Goal: Information Seeking & Learning: Learn about a topic

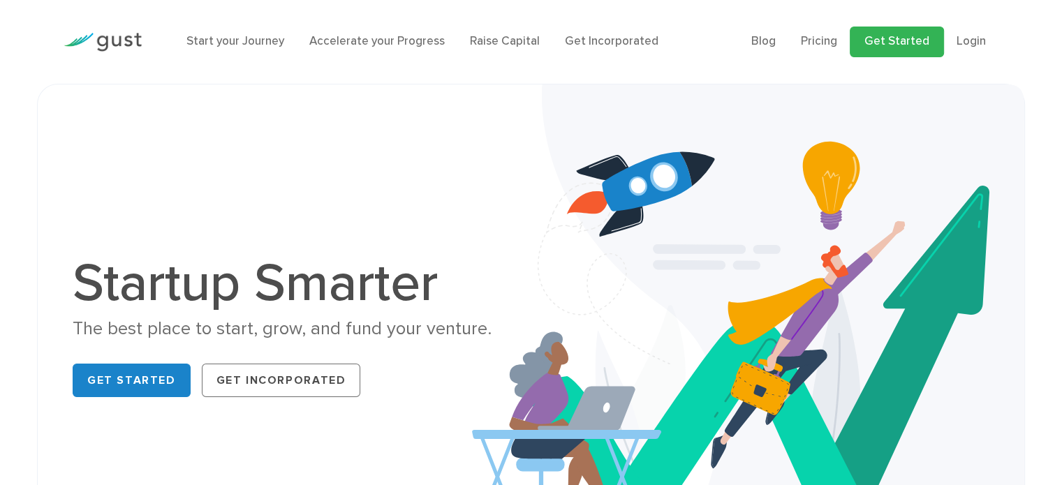
click at [909, 36] on link "Get Started" at bounding box center [896, 42] width 94 height 31
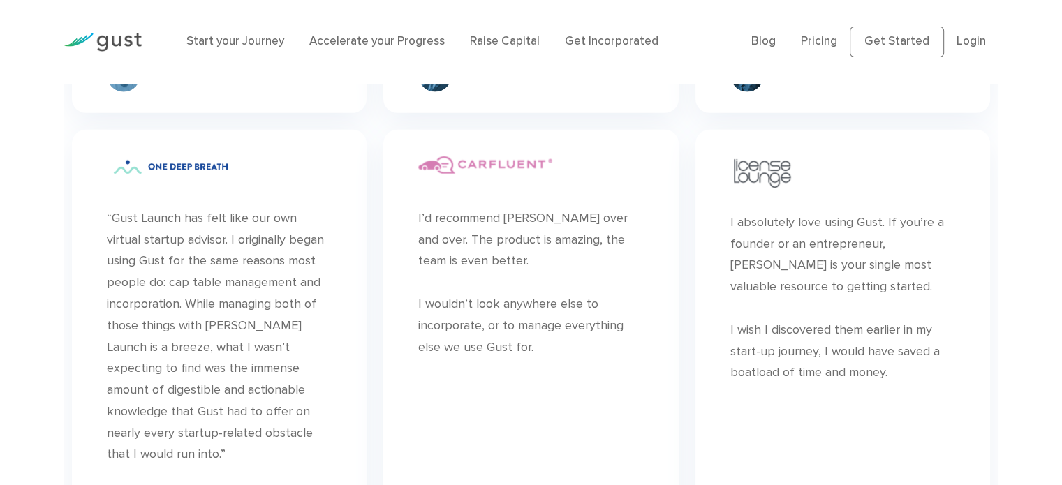
scroll to position [4276, 0]
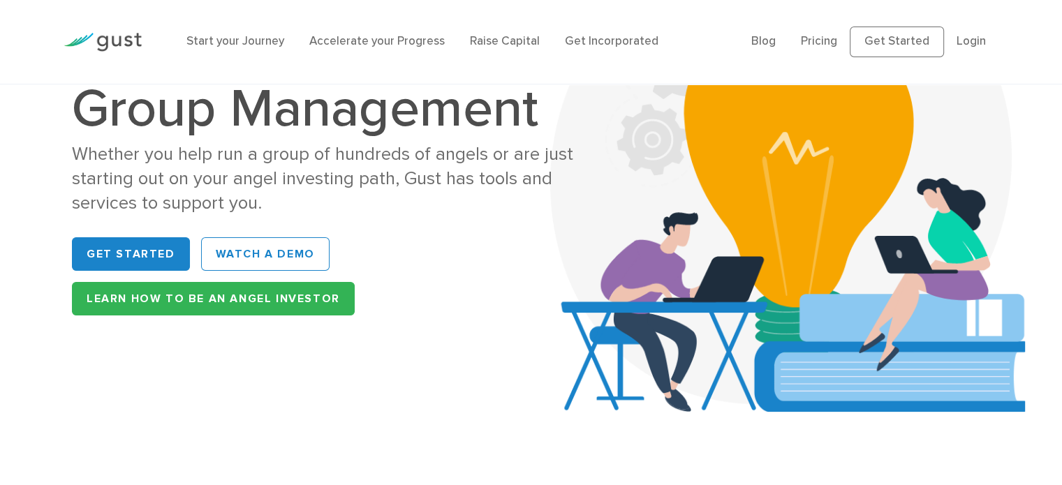
scroll to position [70, 0]
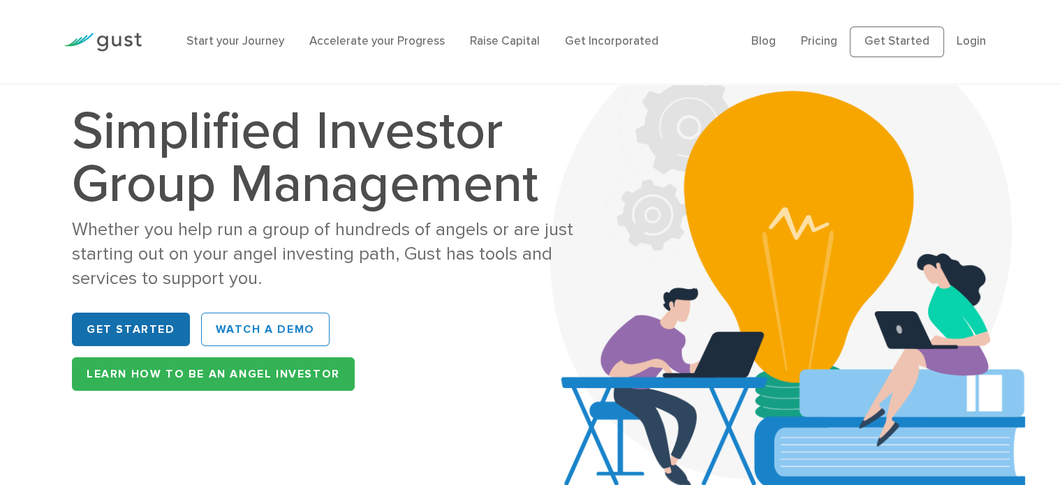
click at [97, 313] on link "Get Started" at bounding box center [131, 330] width 118 height 34
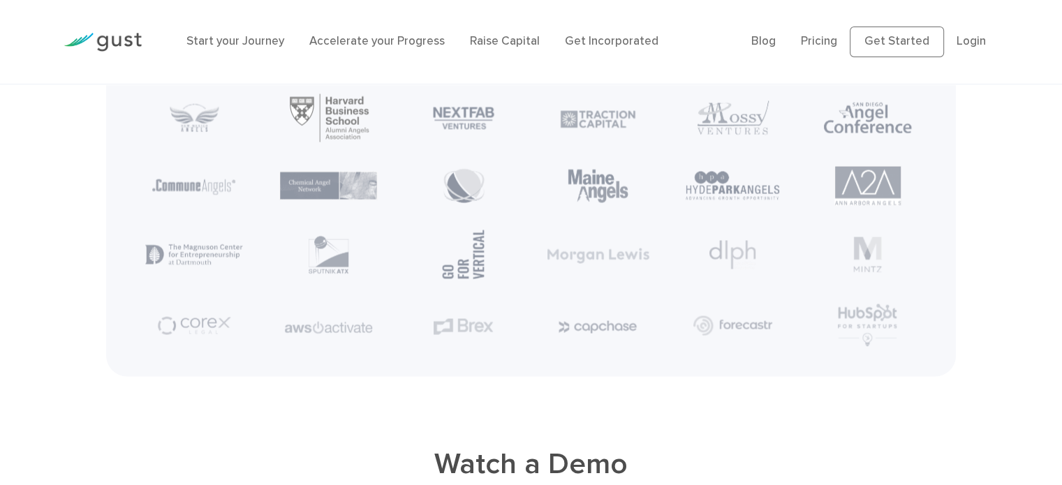
scroll to position [2652, 0]
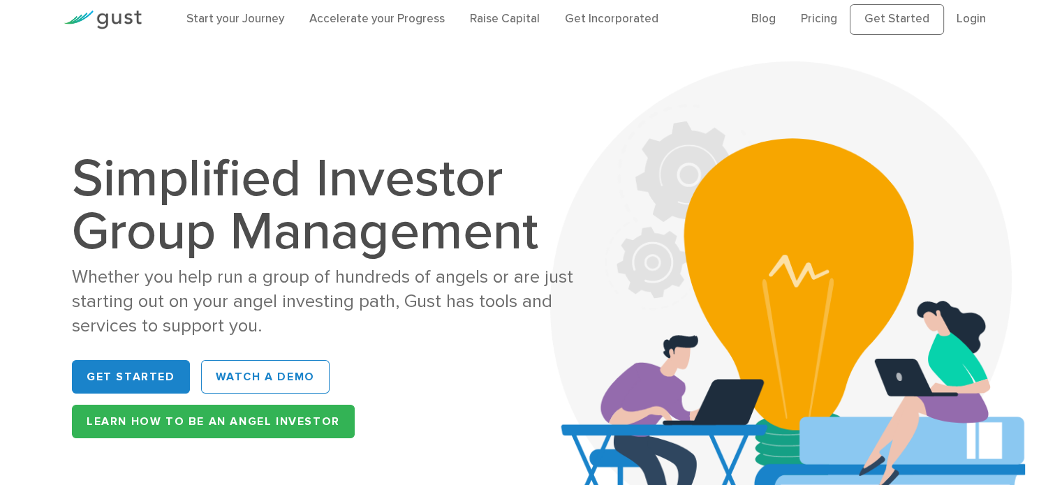
scroll to position [3, 0]
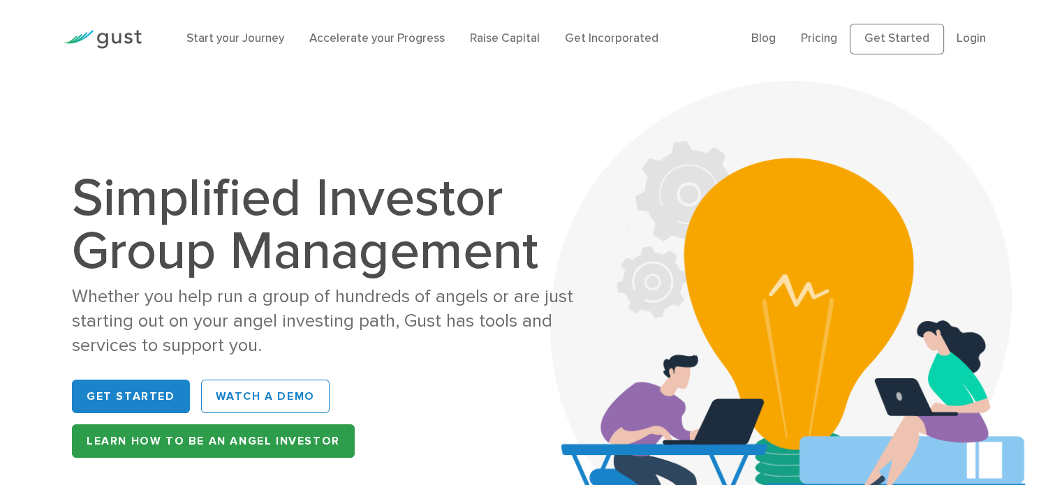
click at [355, 424] on link "Learn How to be an Angel Investor" at bounding box center [213, 441] width 283 height 34
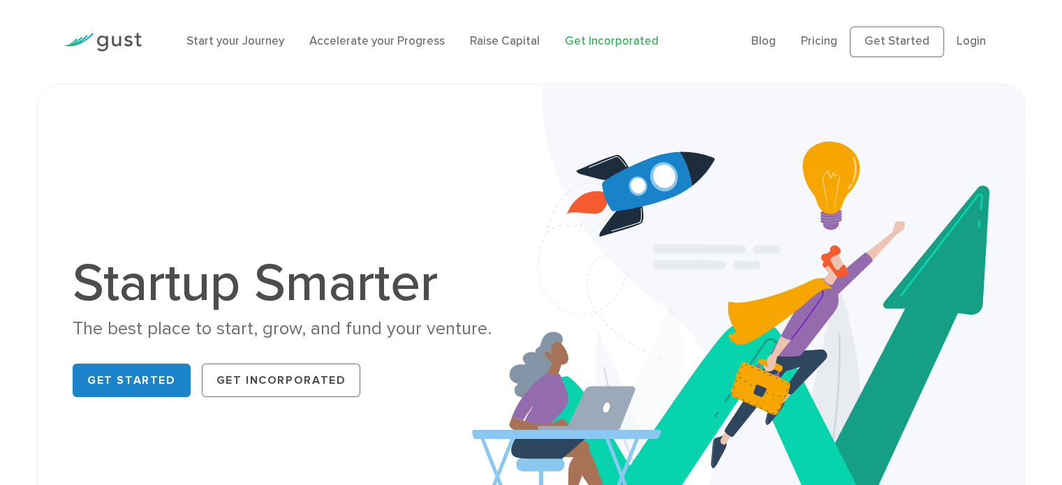
click at [565, 34] on link "Get Incorporated" at bounding box center [612, 41] width 94 height 14
click at [980, 34] on link "Login" at bounding box center [970, 41] width 29 height 14
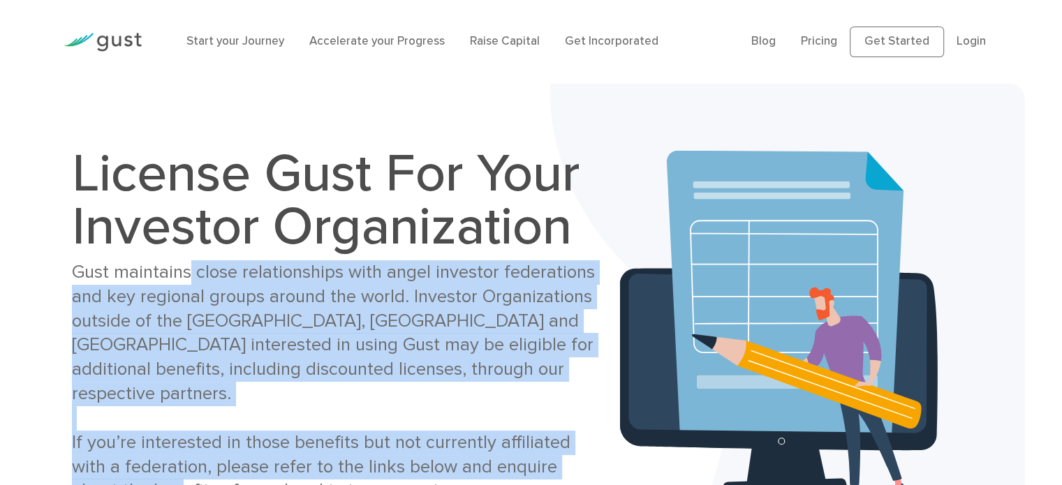
drag, startPoint x: 149, startPoint y: 284, endPoint x: 350, endPoint y: 386, distance: 225.4
click at [350, 386] on div "Gust maintains close relationships with angel investor federations and key regi…" at bounding box center [335, 381] width 527 height 243
click at [408, 382] on div "Gust maintains close relationships with angel investor federations and key regi…" at bounding box center [335, 381] width 527 height 243
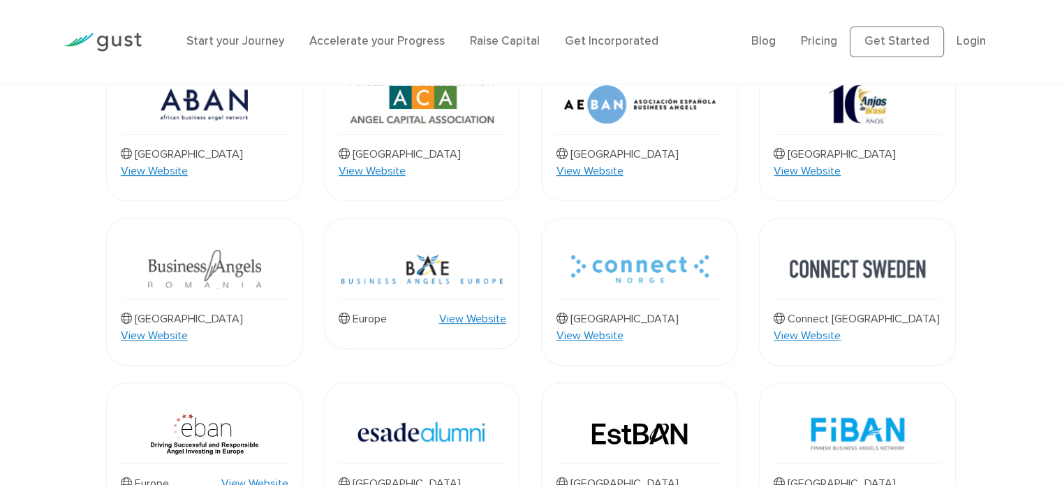
scroll to position [477, 0]
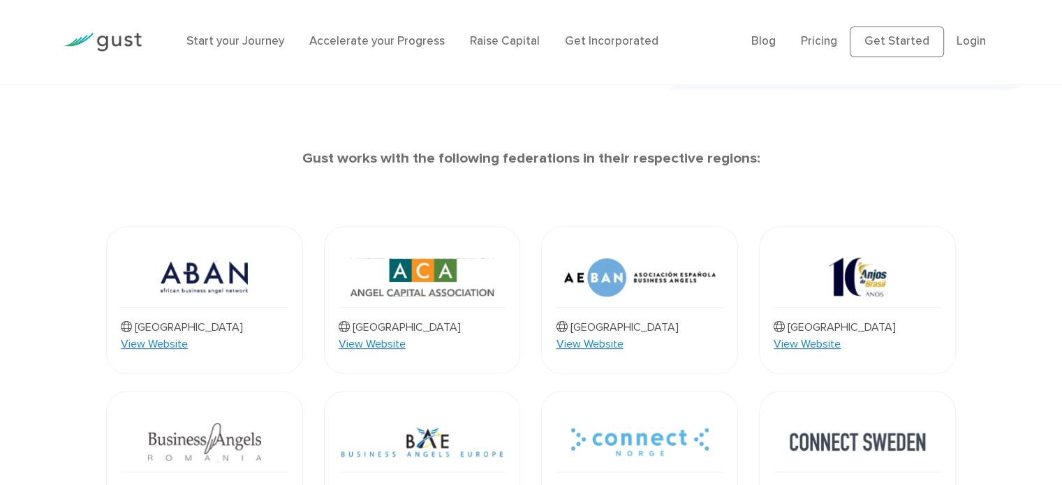
click at [495, 484] on link "View Website" at bounding box center [471, 492] width 67 height 17
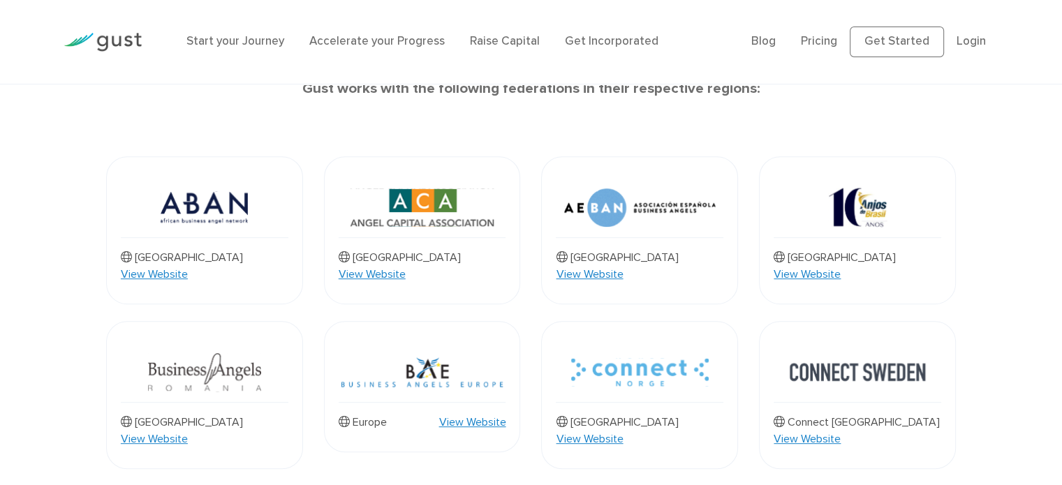
scroll to position [616, 0]
